Goal: Task Accomplishment & Management: Complete application form

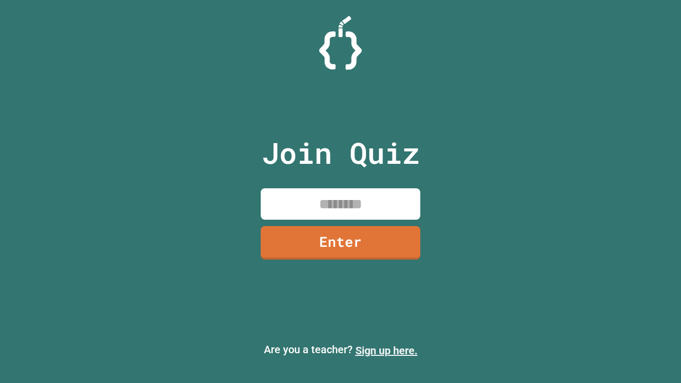
click at [386, 351] on link "Sign up here." at bounding box center [387, 350] width 62 height 13
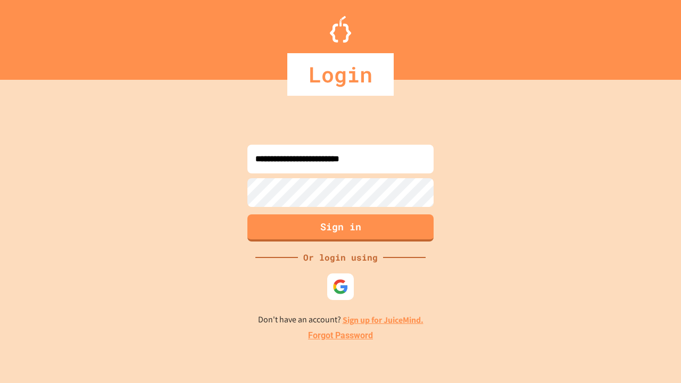
type input "**********"
